Goal: Task Accomplishment & Management: Use online tool/utility

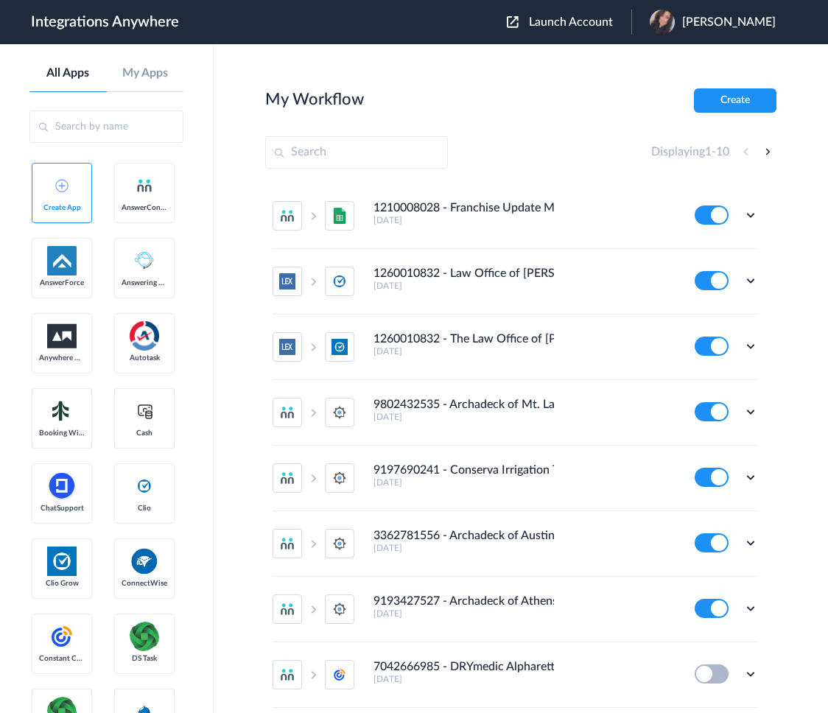
drag, startPoint x: 608, startPoint y: 30, endPoint x: 591, endPoint y: 34, distance: 17.3
click at [607, 29] on div "Launch Account [PERSON_NAME] My Account Logout" at bounding box center [649, 22] width 284 height 25
click at [567, 19] on span "Launch Account" at bounding box center [571, 22] width 84 height 12
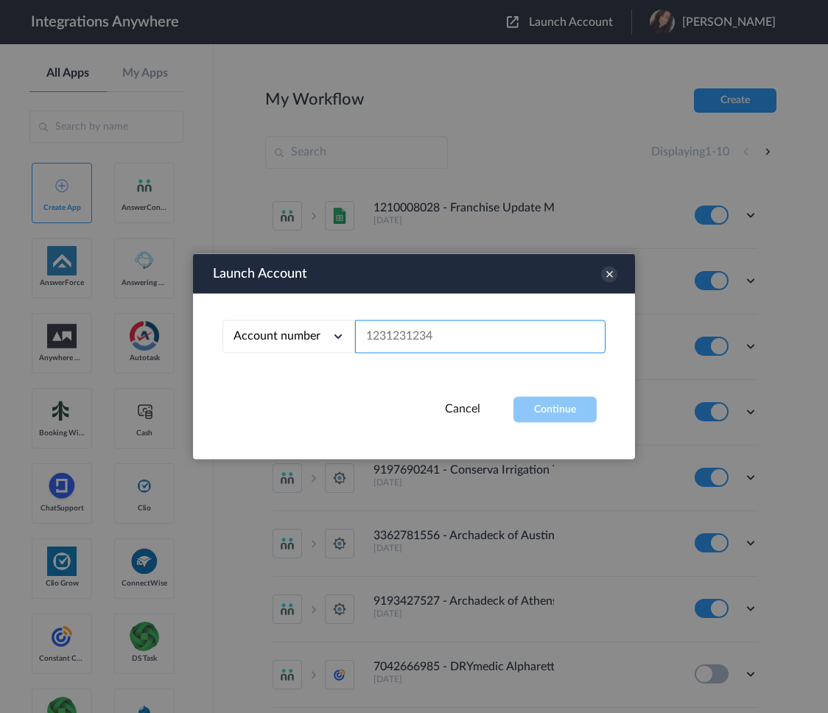
paste input "9192990978"
type input "9192990978"
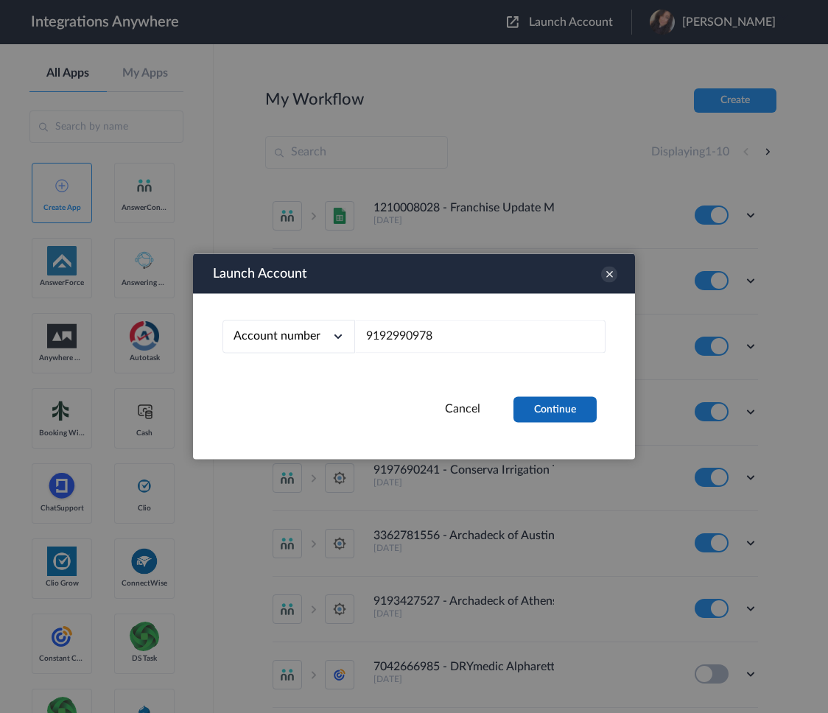
click at [562, 412] on button "Continue" at bounding box center [555, 410] width 83 height 26
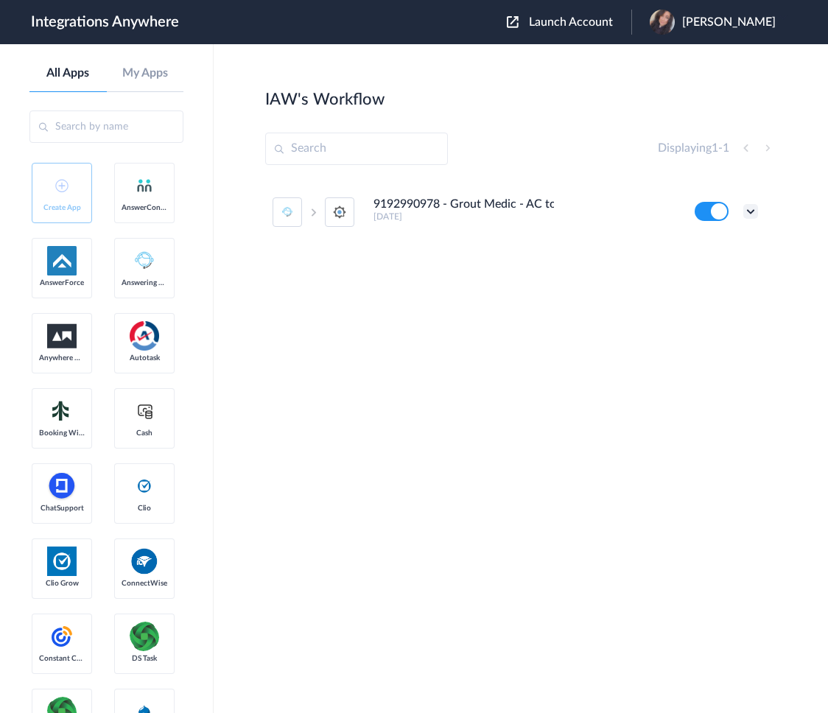
click at [751, 206] on icon at bounding box center [751, 211] width 15 height 15
click at [707, 247] on link "Edit" at bounding box center [691, 245] width 35 height 10
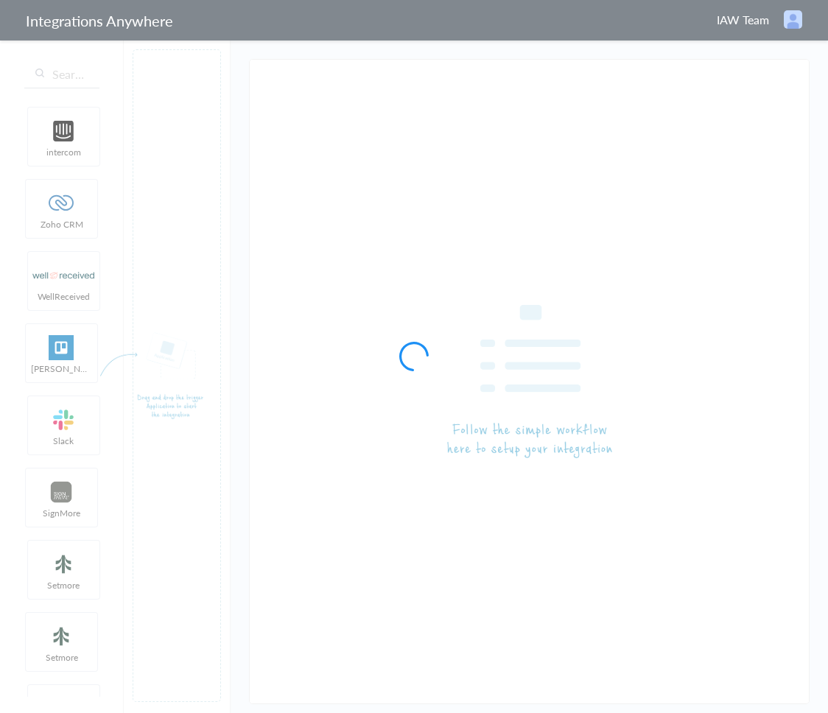
type input "9192990978 - Grout Medic - AC to SM [Create Contact]"
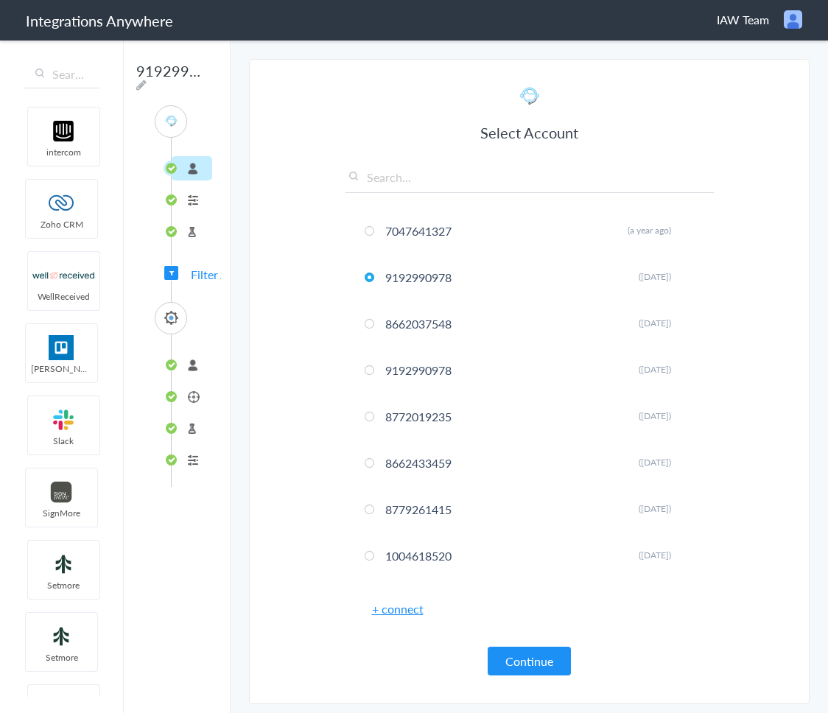
click at [186, 370] on li "9192990978" at bounding box center [192, 365] width 41 height 24
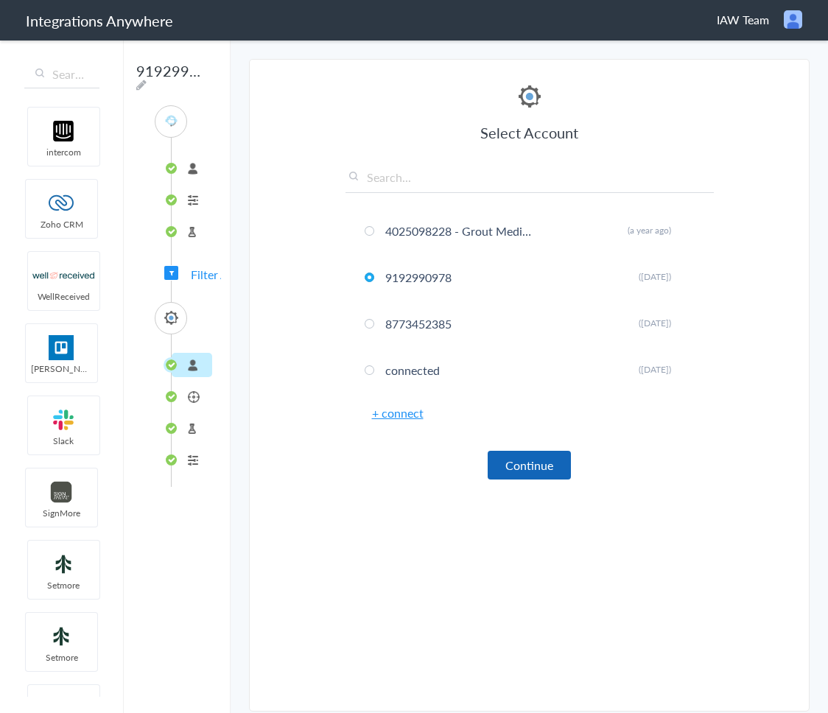
click at [514, 464] on button "Continue" at bounding box center [529, 465] width 83 height 29
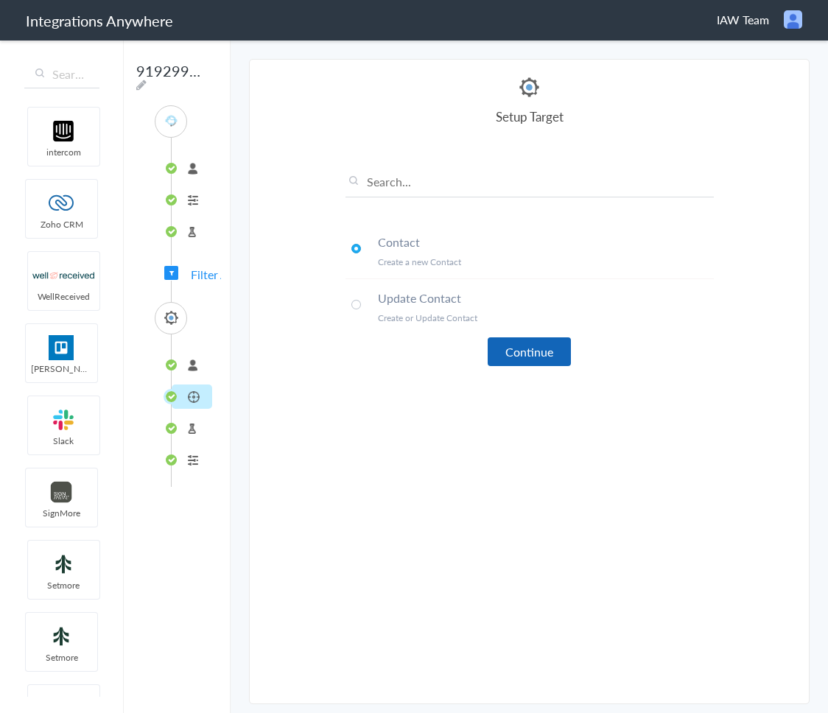
click at [508, 354] on button "Continue" at bounding box center [529, 352] width 83 height 29
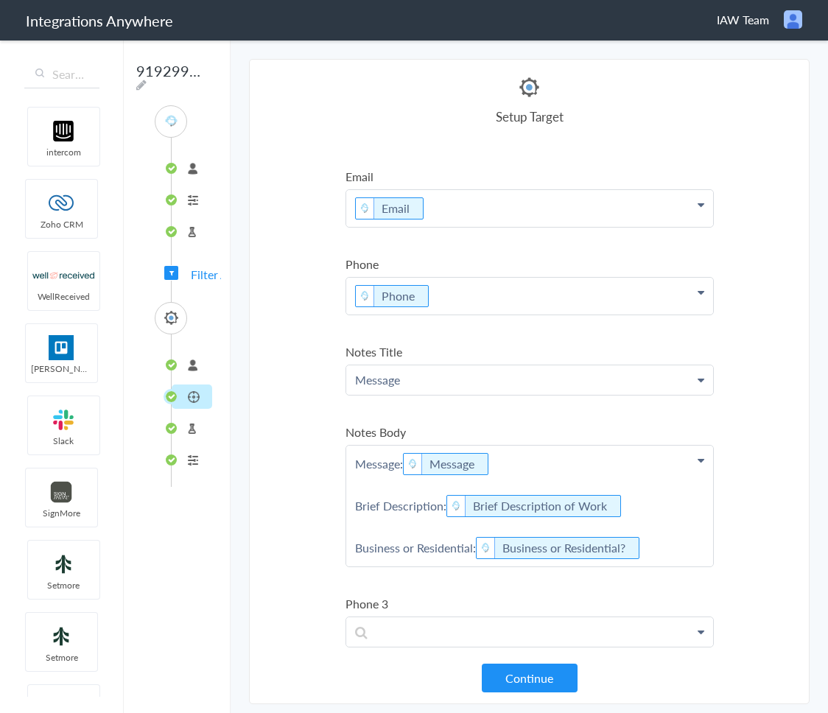
scroll to position [39, 0]
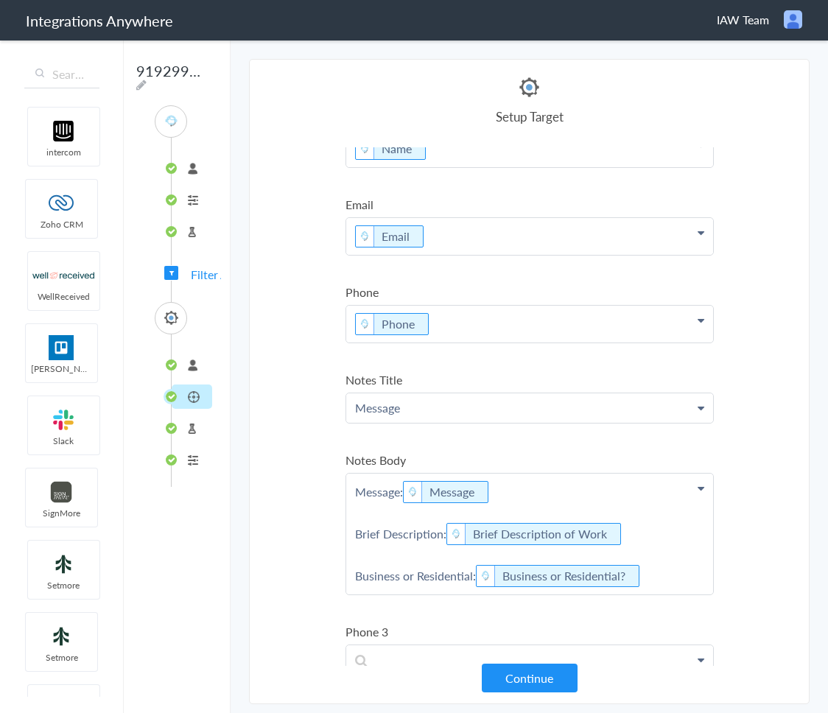
click at [521, 167] on p "Message: Message Brief Description: Brief Description of Work Business or Resid…" at bounding box center [529, 148] width 367 height 37
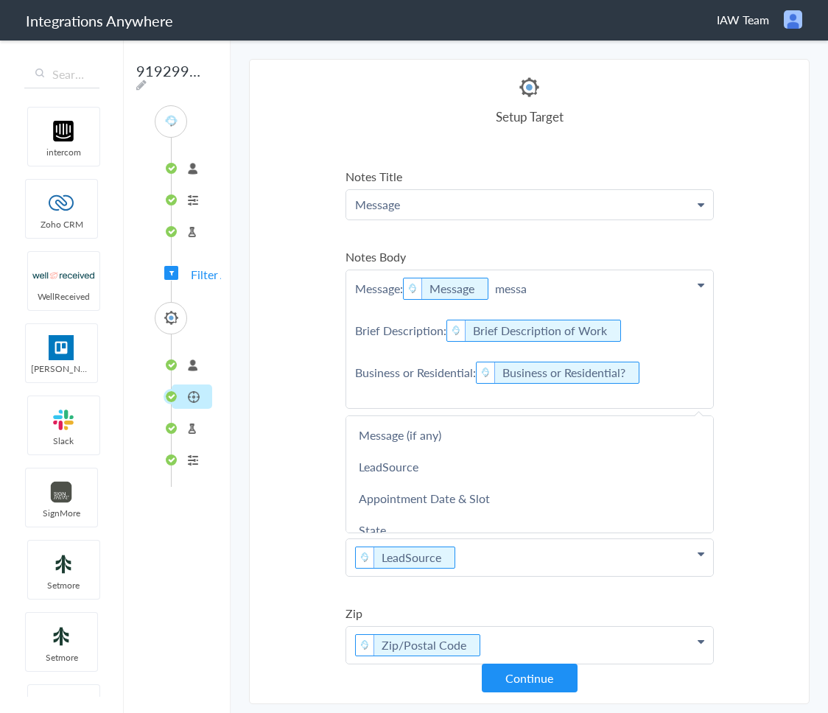
scroll to position [1148, 0]
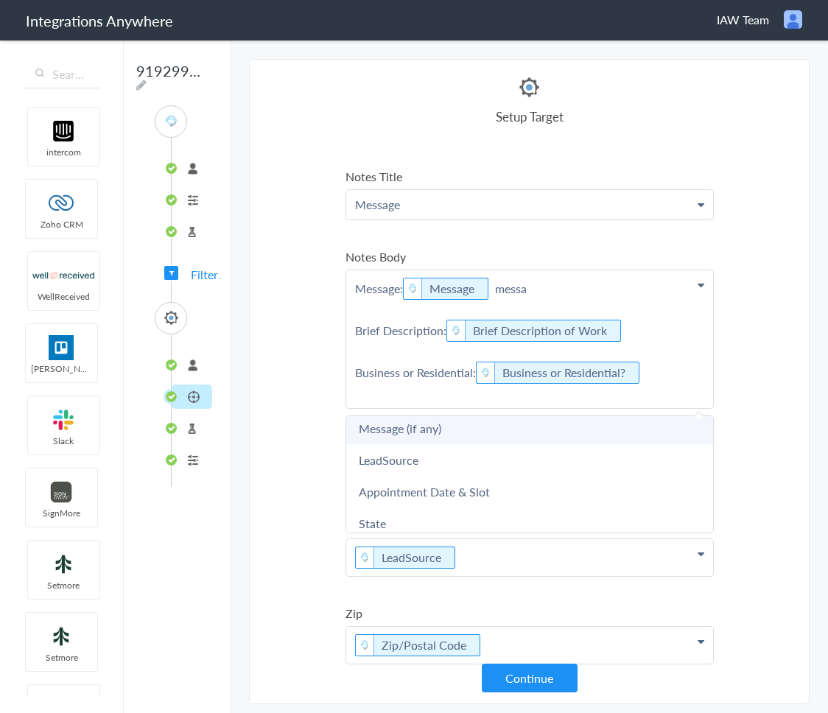
click at [0, 0] on link "Message (if any)" at bounding box center [0, 0] width 0 height 0
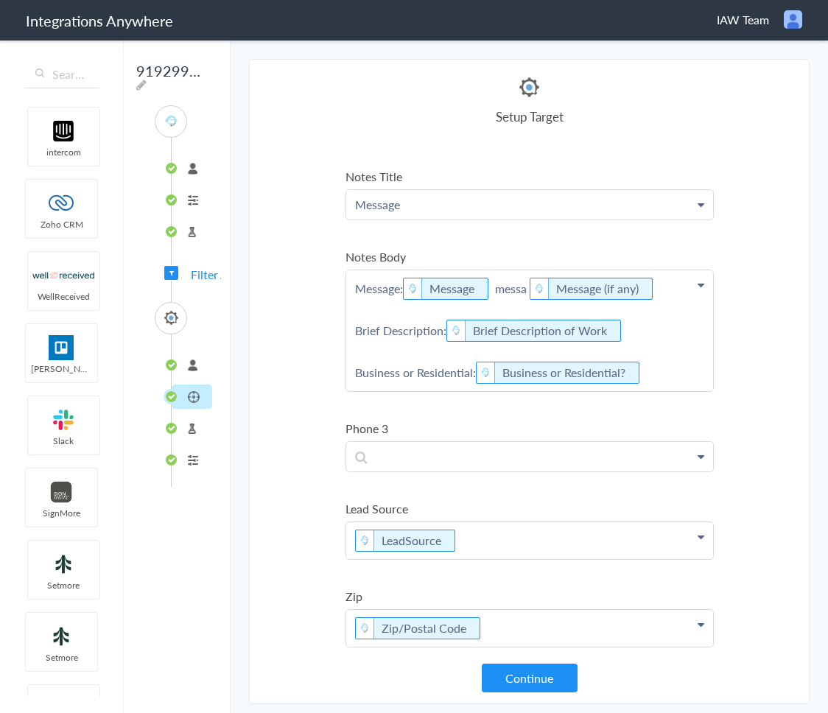
drag, startPoint x: 535, startPoint y: 290, endPoint x: 500, endPoint y: 289, distance: 35.4
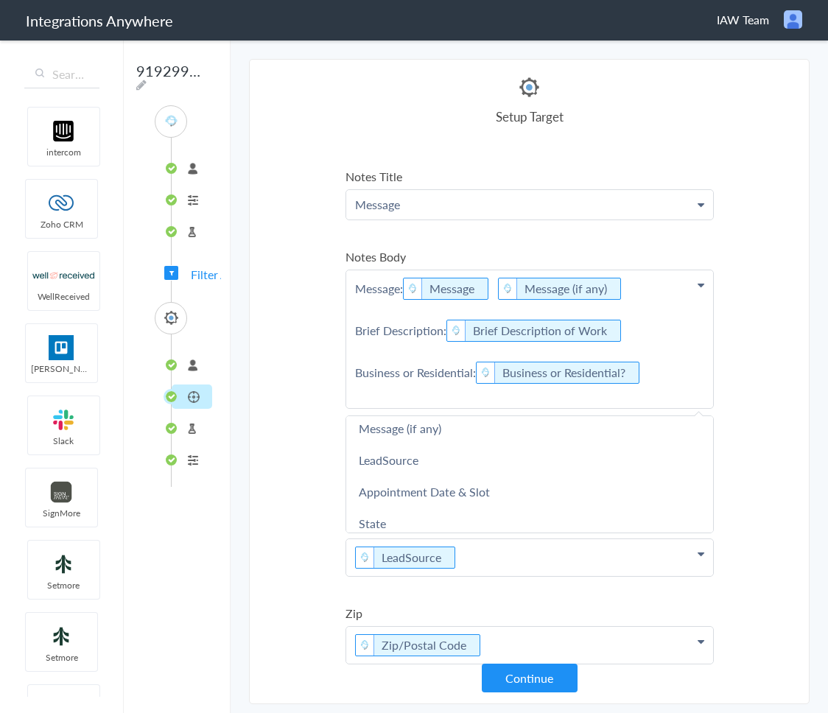
click at [292, 557] on section "Select Account 7047641327 Rename Delete (a year ago) 9192990978 Rename Delete (…" at bounding box center [529, 382] width 561 height 646
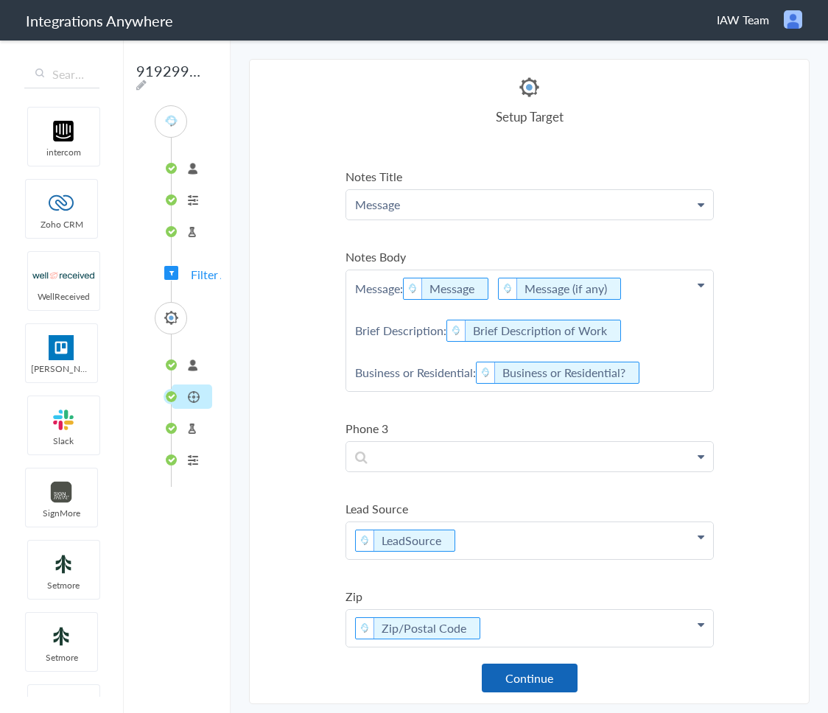
click at [517, 672] on button "Continue" at bounding box center [530, 678] width 96 height 29
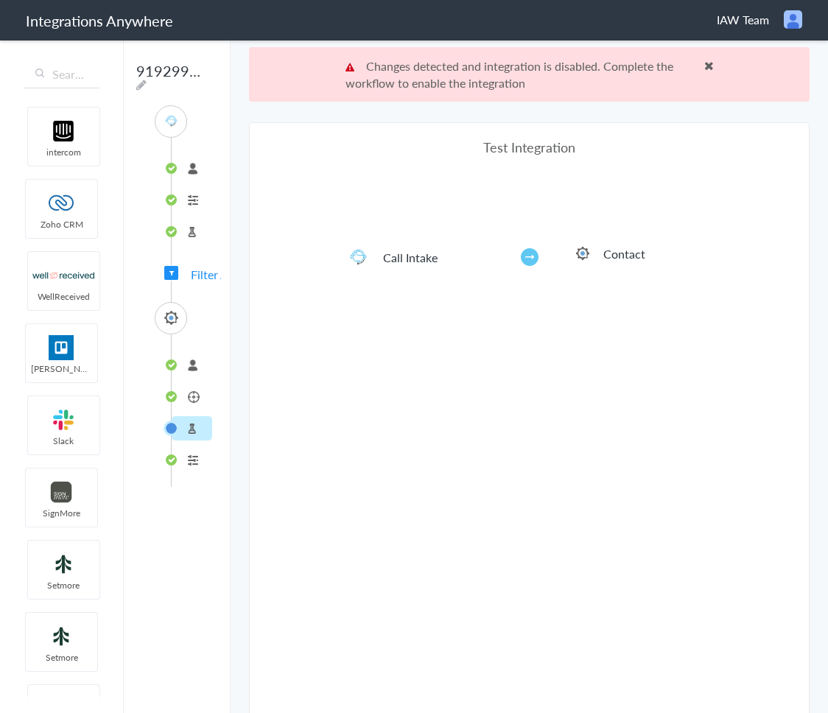
scroll to position [55, 0]
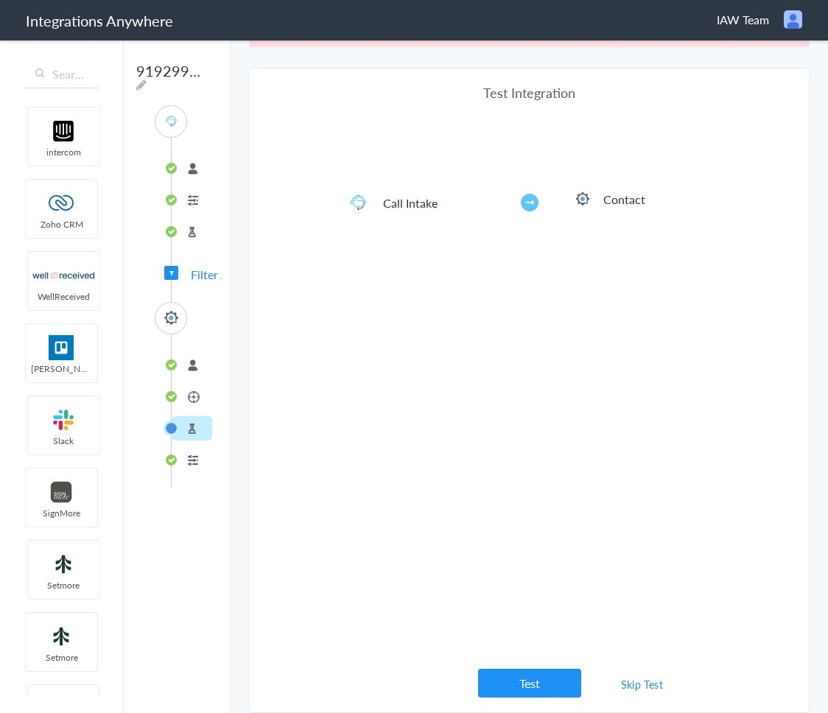
click at [641, 689] on link "Skip Test" at bounding box center [643, 684] width 78 height 27
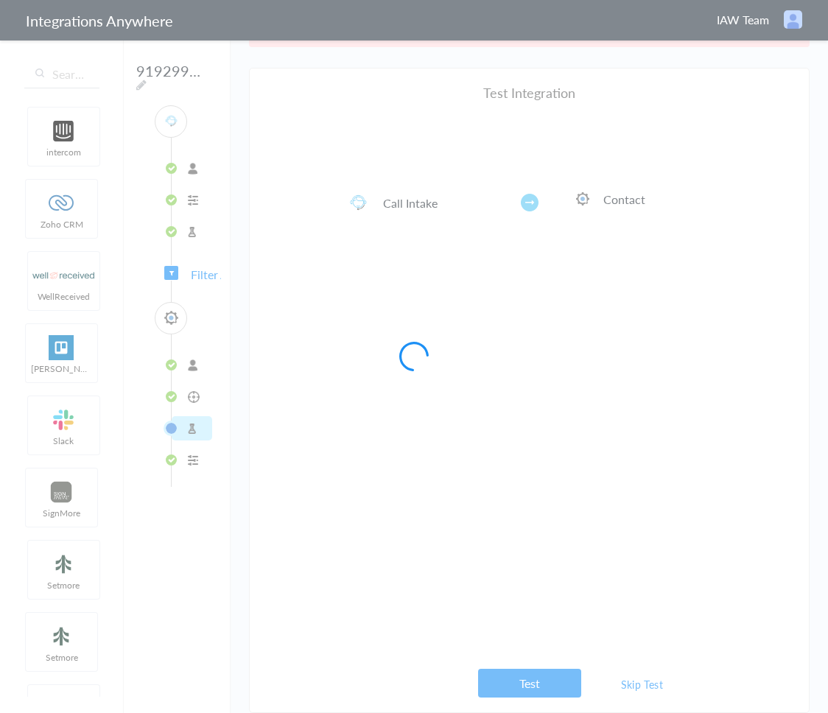
scroll to position [0, 0]
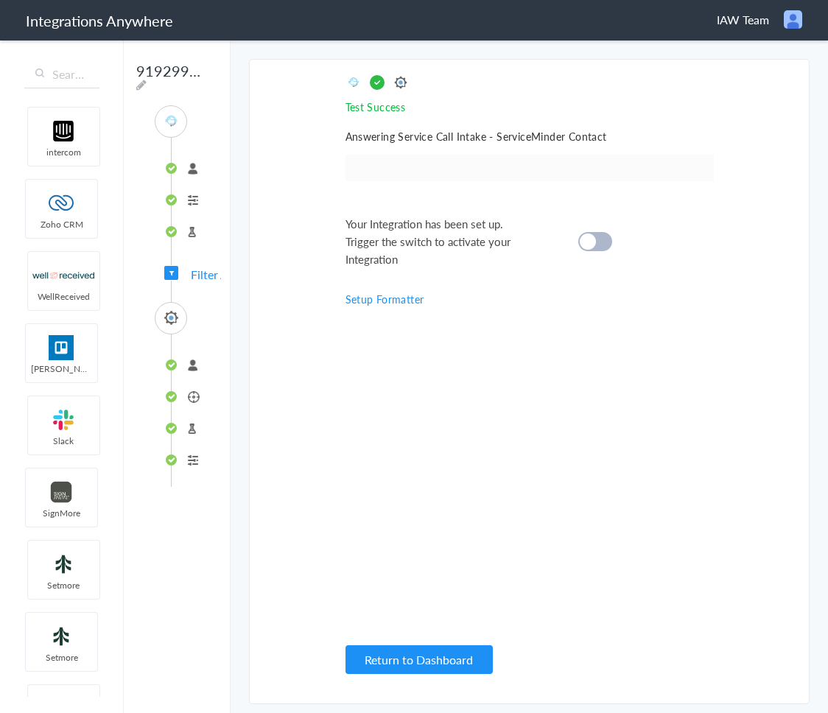
click at [596, 234] on div at bounding box center [596, 241] width 34 height 19
drag, startPoint x: 410, startPoint y: 653, endPoint x: 411, endPoint y: 632, distance: 20.6
click at [410, 653] on button "Return to Dashboard" at bounding box center [419, 660] width 147 height 29
